Goal: Find specific page/section: Find specific page/section

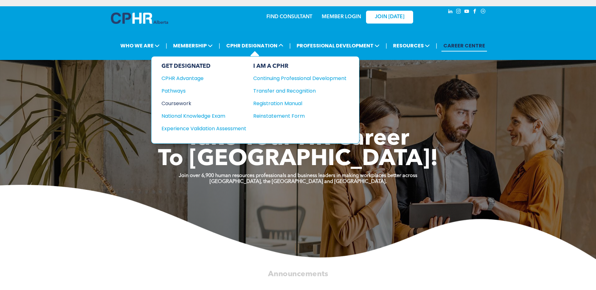
click at [180, 102] on div "Coursework" at bounding box center [199, 104] width 76 height 8
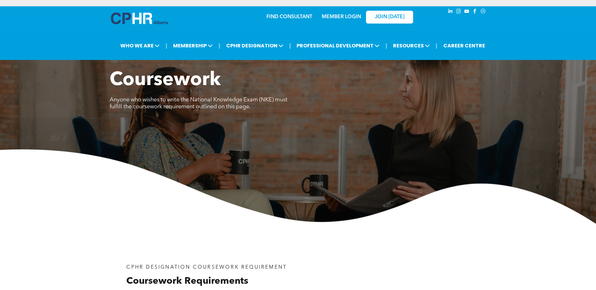
scroll to position [31, 0]
